Goal: Transaction & Acquisition: Book appointment/travel/reservation

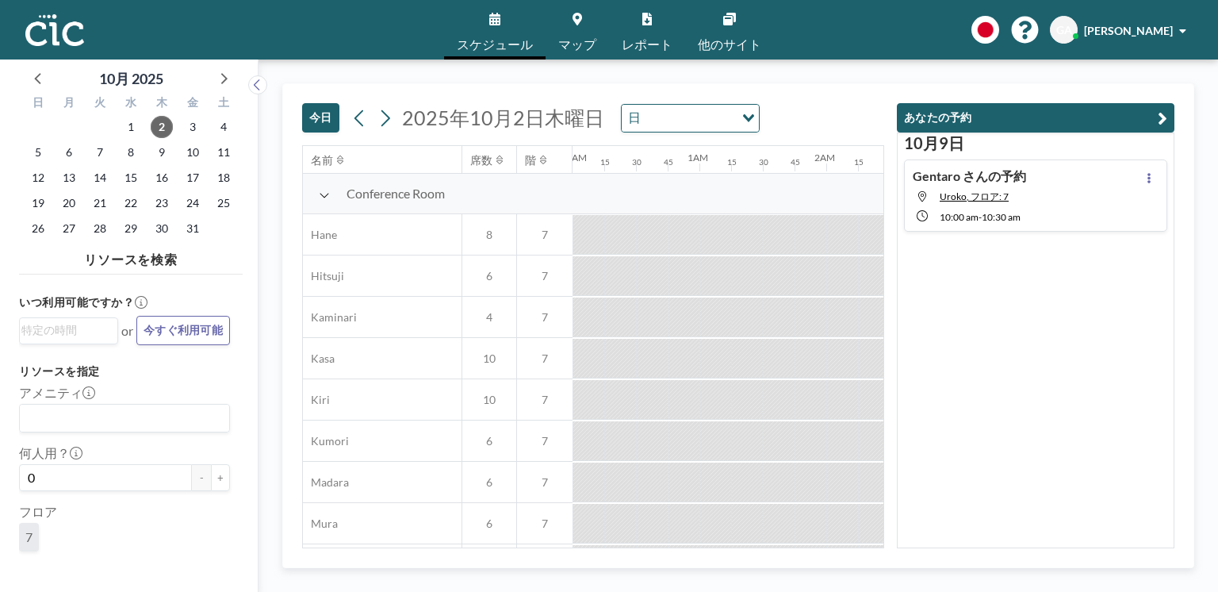
scroll to position [0, 1333]
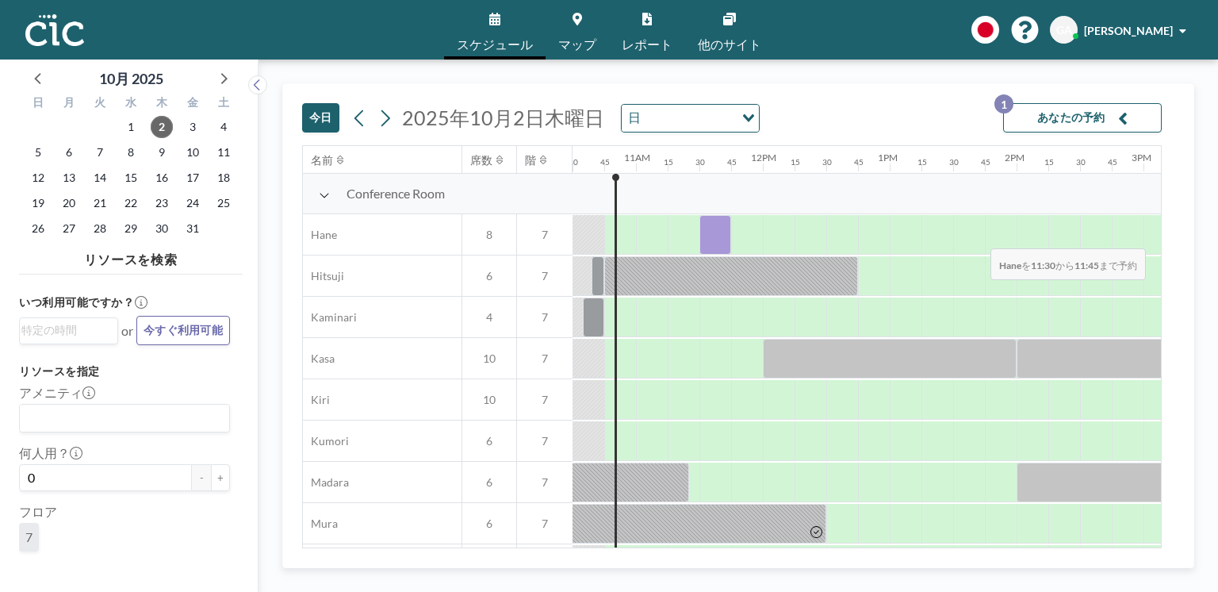
click at [700, 239] on div at bounding box center [716, 235] width 32 height 40
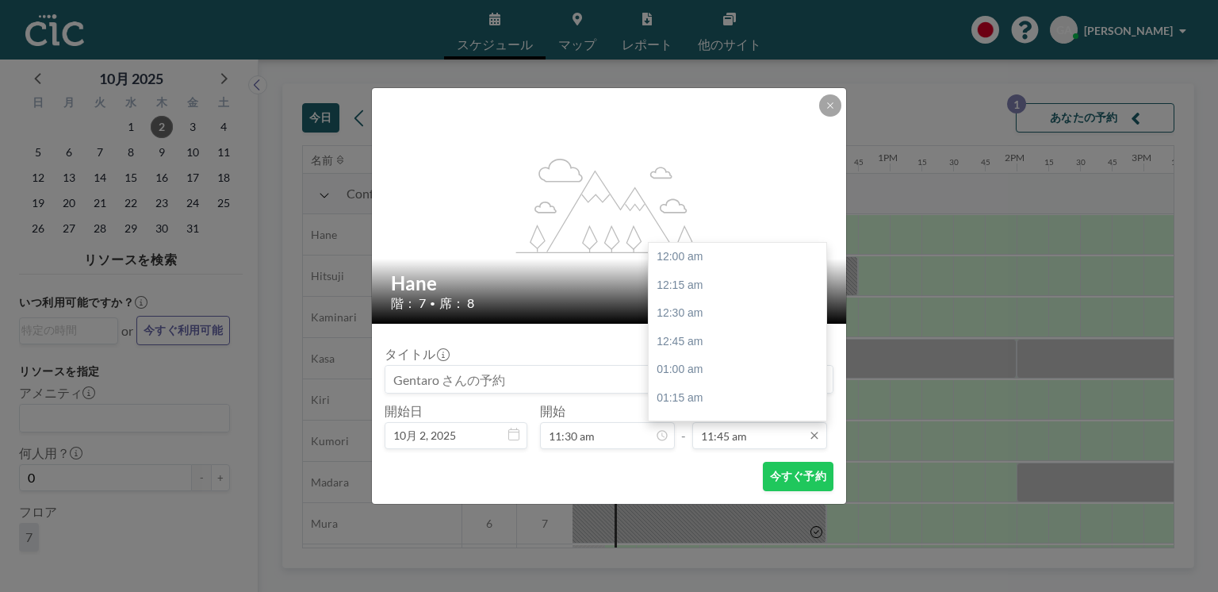
scroll to position [1327, 0]
click at [711, 284] on div "12:00 pm" at bounding box center [740, 285] width 182 height 29
type input "12:00 pm"
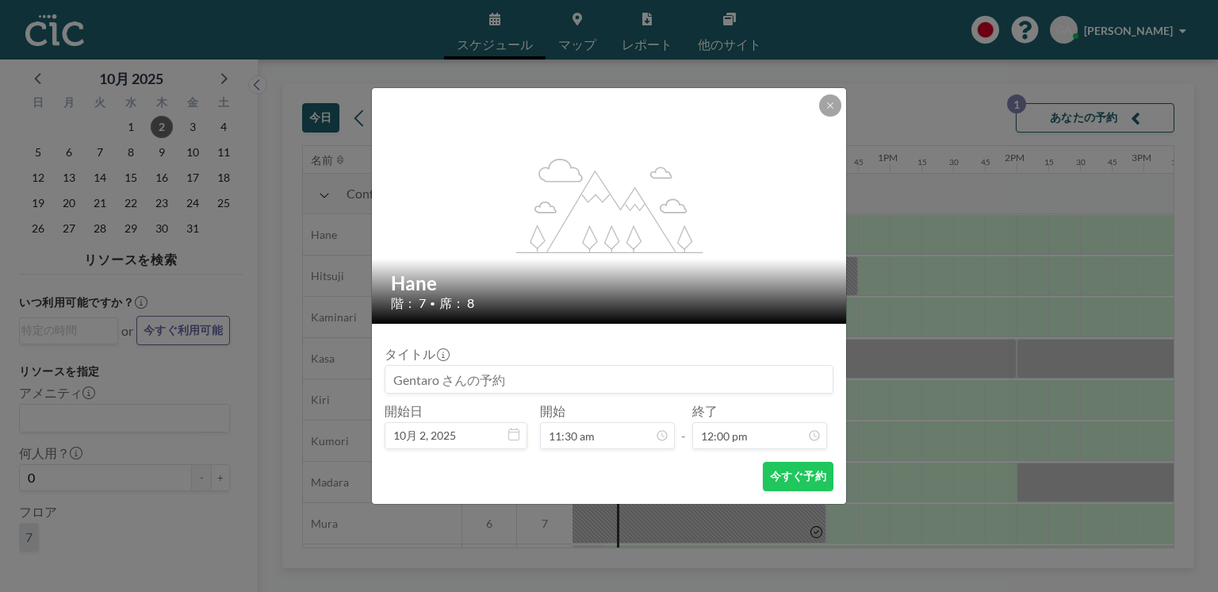
click at [393, 378] on input at bounding box center [608, 379] width 447 height 27
click at [461, 378] on input at bounding box center [608, 379] width 447 height 27
click at [438, 378] on input at bounding box center [608, 379] width 447 height 27
click at [796, 480] on button "今すぐ予約" at bounding box center [798, 476] width 71 height 29
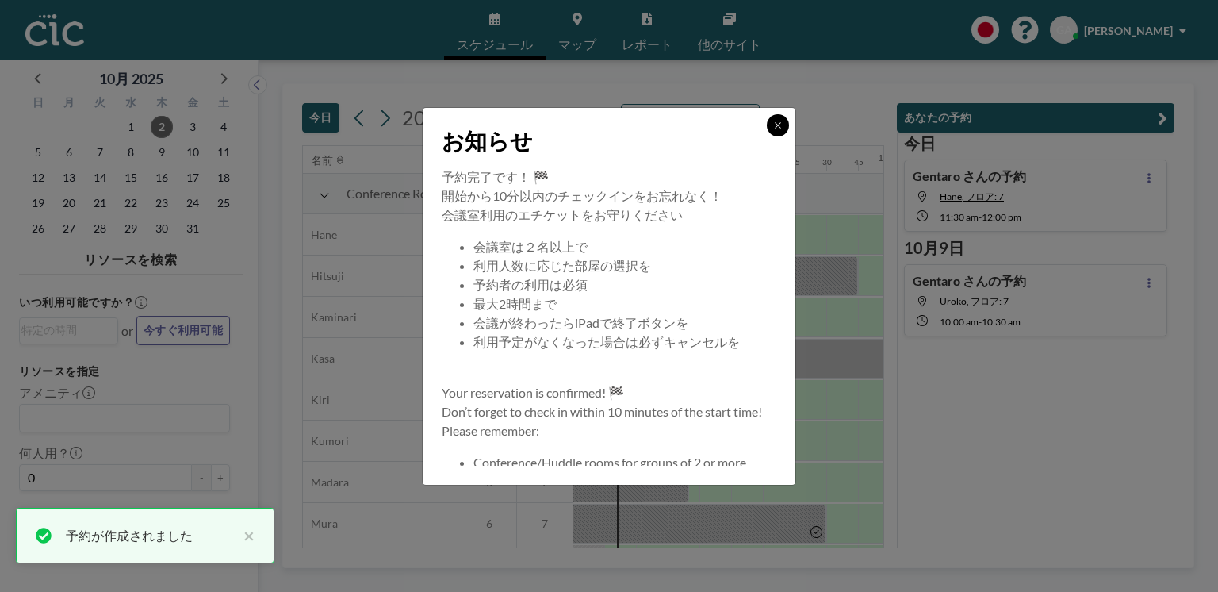
click at [784, 121] on button at bounding box center [778, 125] width 22 height 22
